Goal: Information Seeking & Learning: Learn about a topic

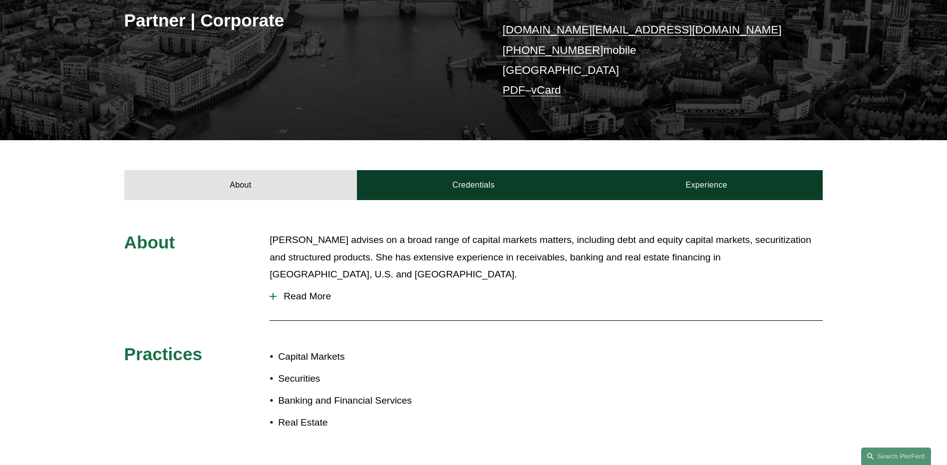
scroll to position [300, 0]
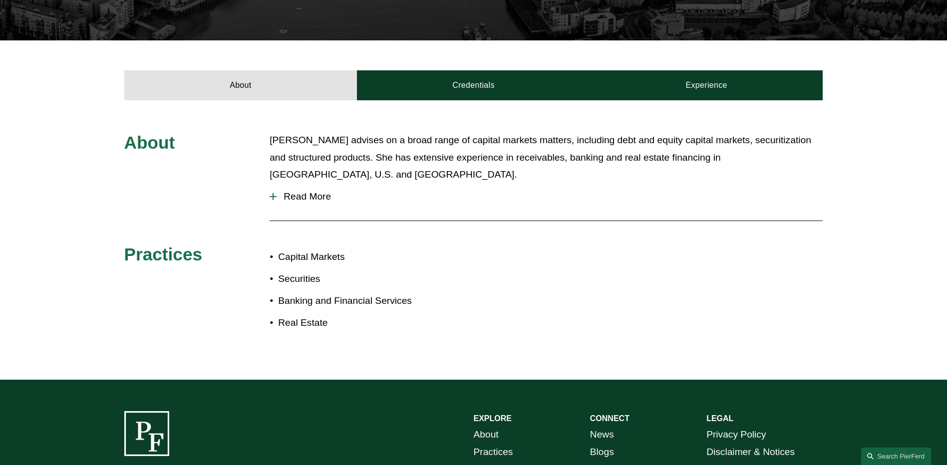
click at [301, 285] on ul "Capital Markets Securities Banking and Financial Services Real Estate" at bounding box center [372, 290] width 204 height 83
click at [472, 261] on ul "Capital Markets Securities Banking and Financial Services Real Estate" at bounding box center [372, 290] width 204 height 83
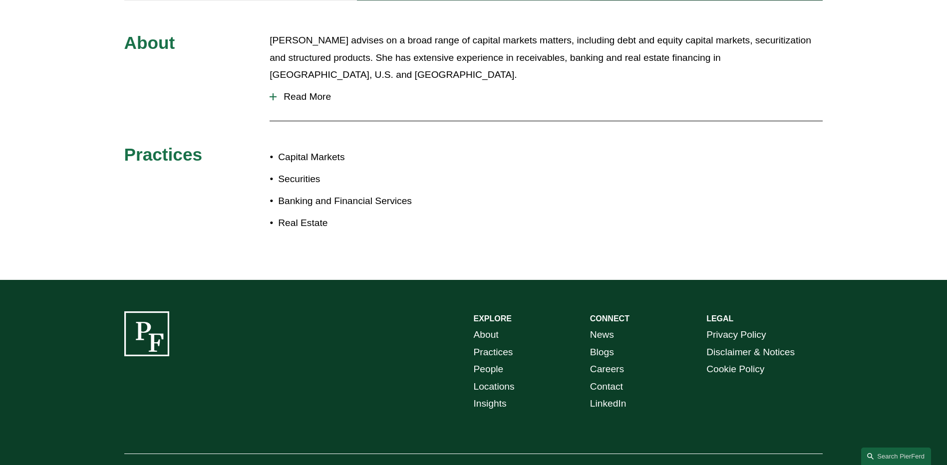
scroll to position [150, 0]
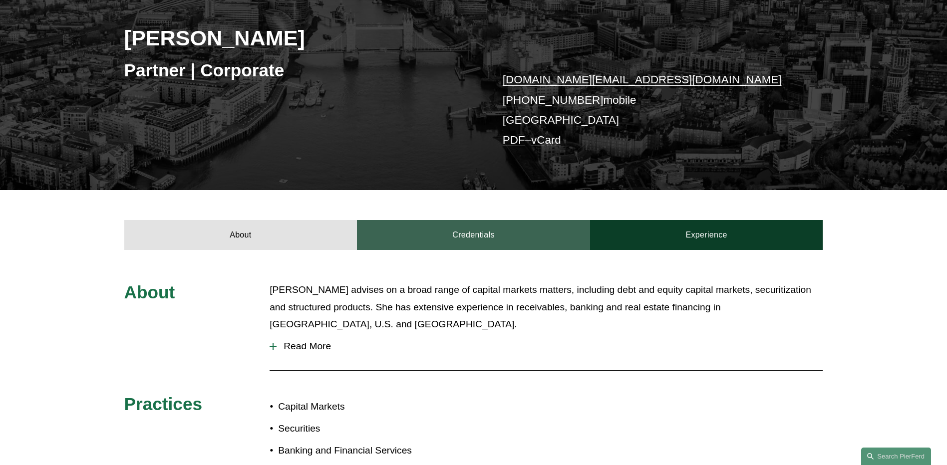
click at [452, 241] on link "Credentials" at bounding box center [473, 235] width 233 height 30
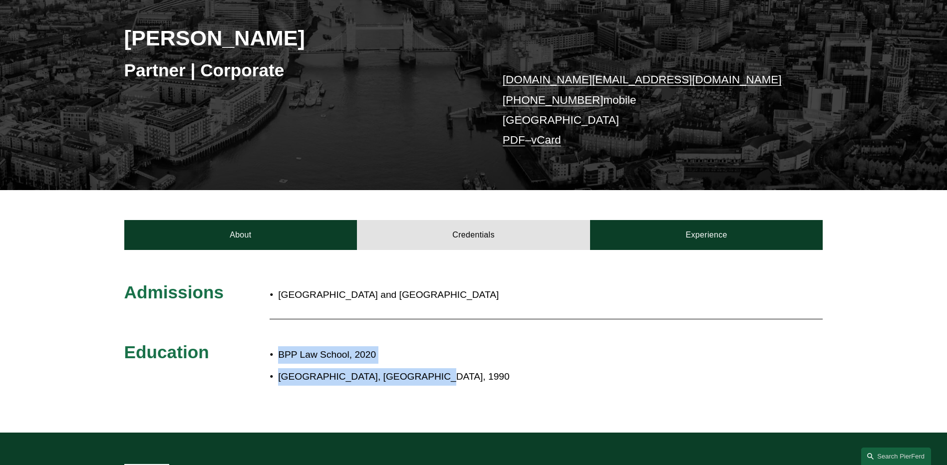
drag, startPoint x: 270, startPoint y: 357, endPoint x: 435, endPoint y: 376, distance: 166.0
click at [435, 376] on ul "BPP Law School, 2020 [GEOGRAPHIC_DATA], [GEOGRAPHIC_DATA], 1990" at bounding box center [503, 366] width 466 height 39
drag, startPoint x: 435, startPoint y: 376, endPoint x: 441, endPoint y: 380, distance: 7.6
click at [442, 380] on p "[GEOGRAPHIC_DATA], [GEOGRAPHIC_DATA], 1990" at bounding box center [506, 377] width 457 height 17
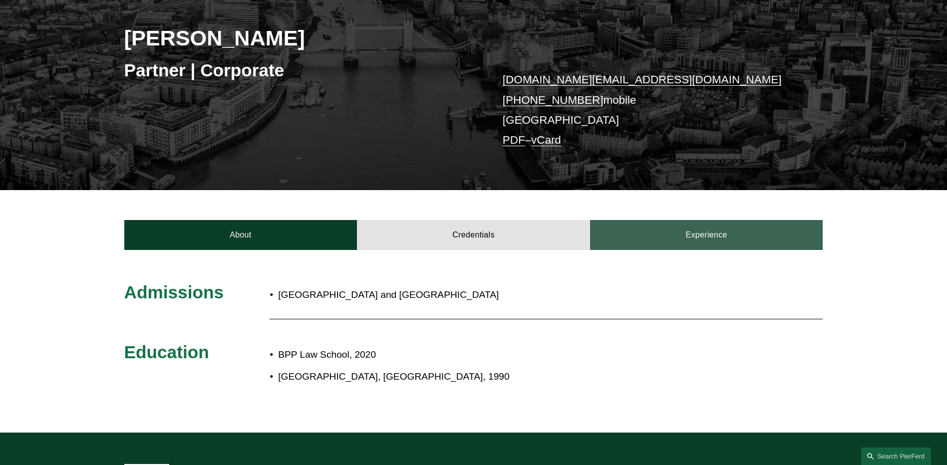
click at [704, 242] on link "Experience" at bounding box center [706, 235] width 233 height 30
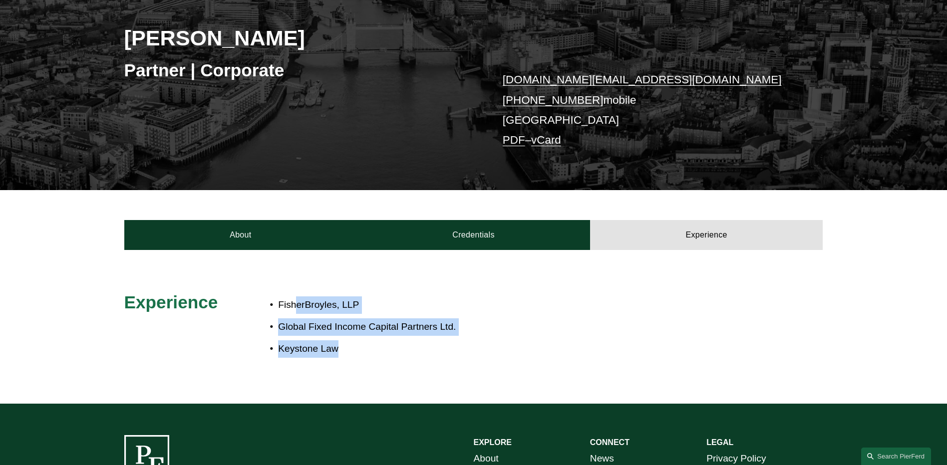
drag, startPoint x: 350, startPoint y: 356, endPoint x: 294, endPoint y: 306, distance: 75.3
click at [294, 306] on ul "FisherBroyles, LLP Global Fixed Income Capital Partners Ltd. Keystone Law" at bounding box center [503, 327] width 466 height 61
drag, startPoint x: 294, startPoint y: 306, endPoint x: 363, endPoint y: 320, distance: 70.3
click at [363, 320] on p "Global Fixed Income Capital Partners Ltd." at bounding box center [506, 327] width 457 height 17
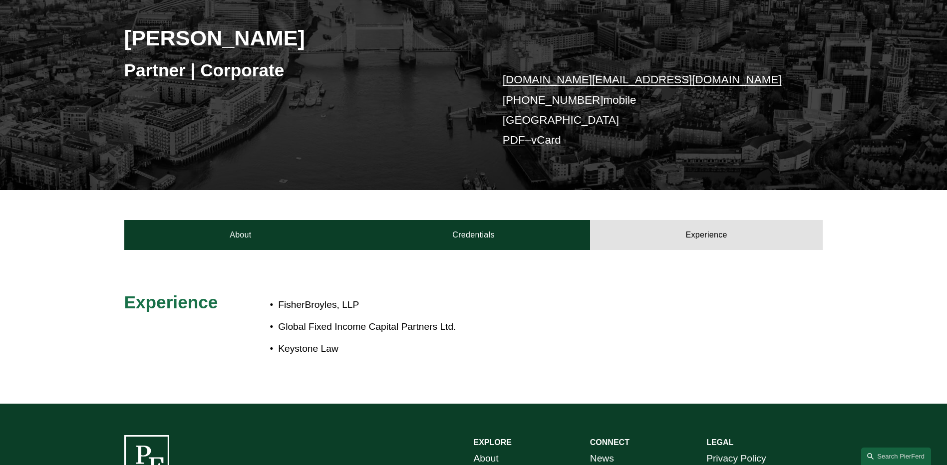
scroll to position [0, 0]
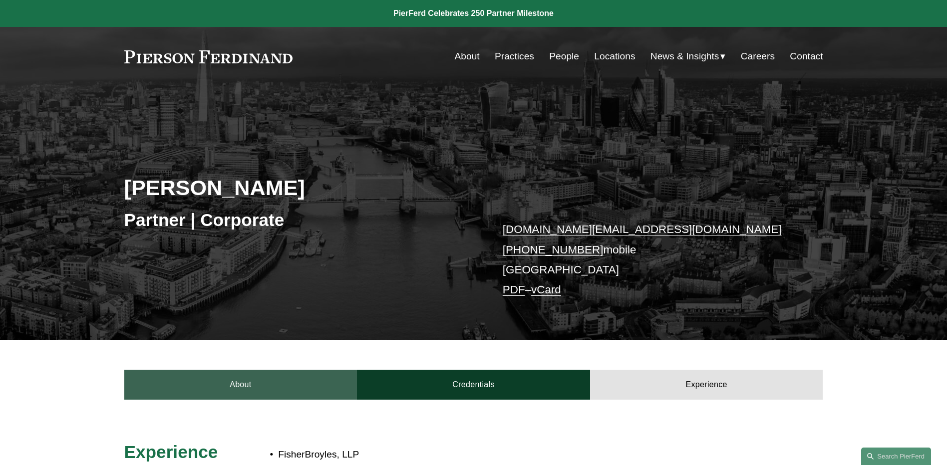
click at [240, 392] on link "About" at bounding box center [240, 385] width 233 height 30
